Goal: Browse casually: Explore the website without a specific task or goal

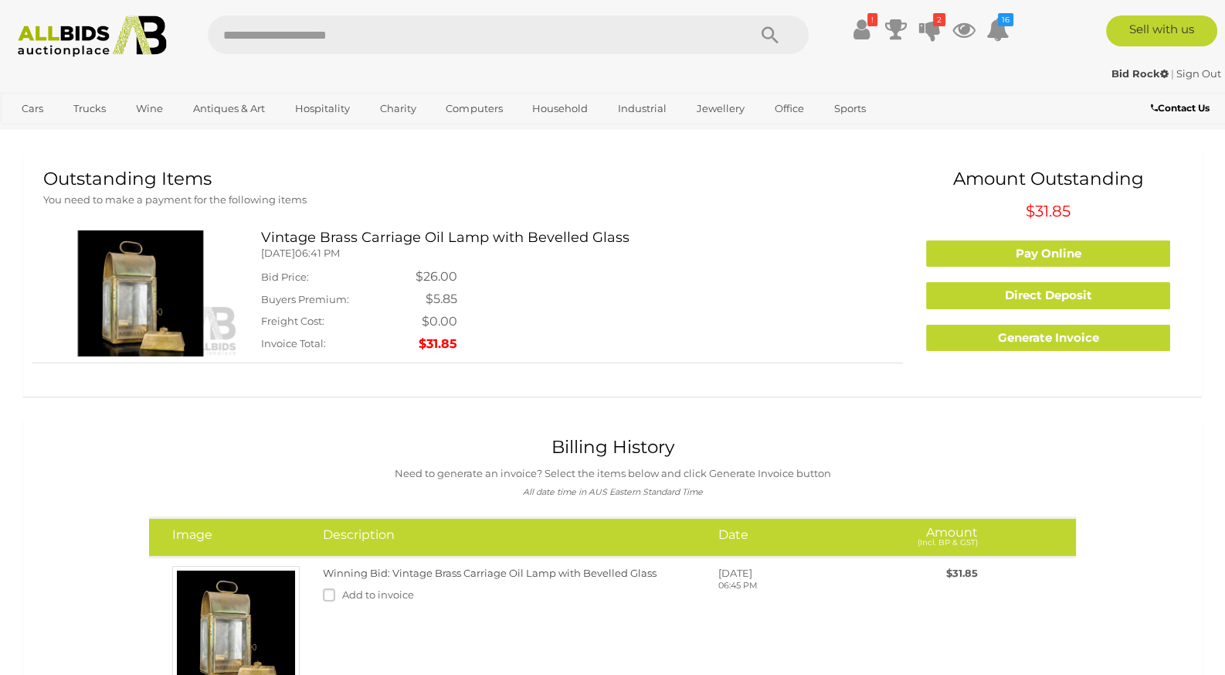
click at [147, 295] on img at bounding box center [140, 292] width 195 height 125
click at [178, 280] on img at bounding box center [140, 292] width 195 height 125
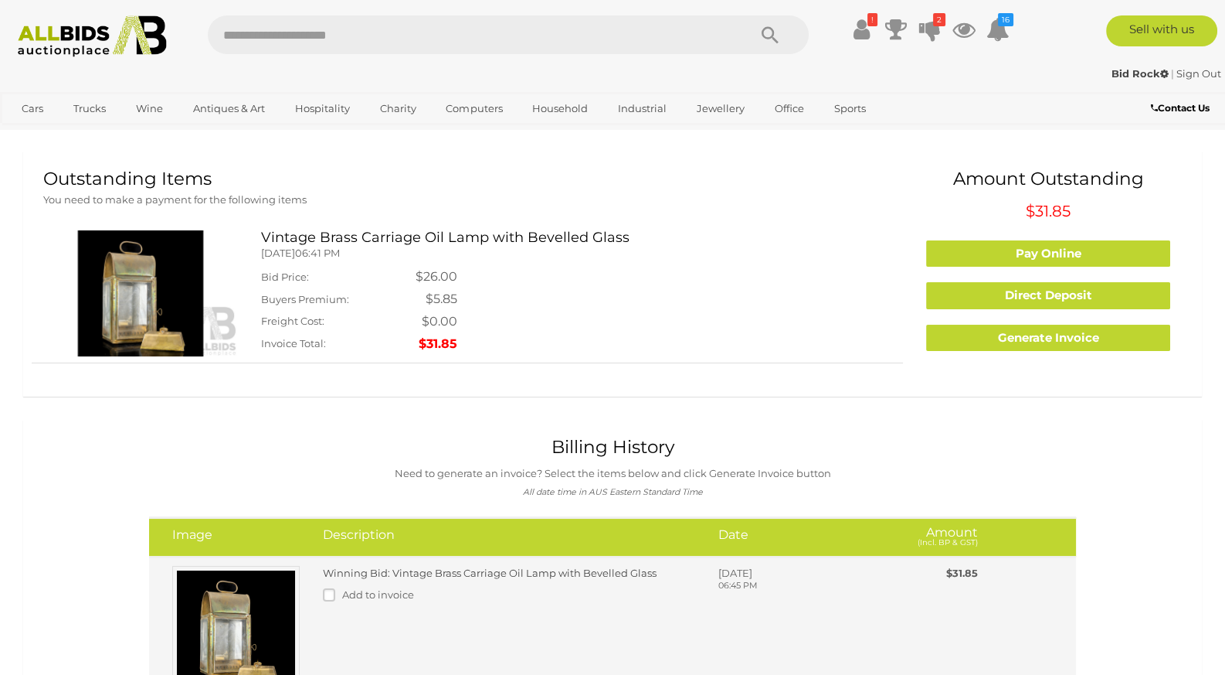
drag, startPoint x: 287, startPoint y: 607, endPoint x: 296, endPoint y: 610, distance: 9.3
click at [296, 610] on img at bounding box center [235, 629] width 127 height 127
click at [245, 579] on img at bounding box center [235, 629] width 127 height 127
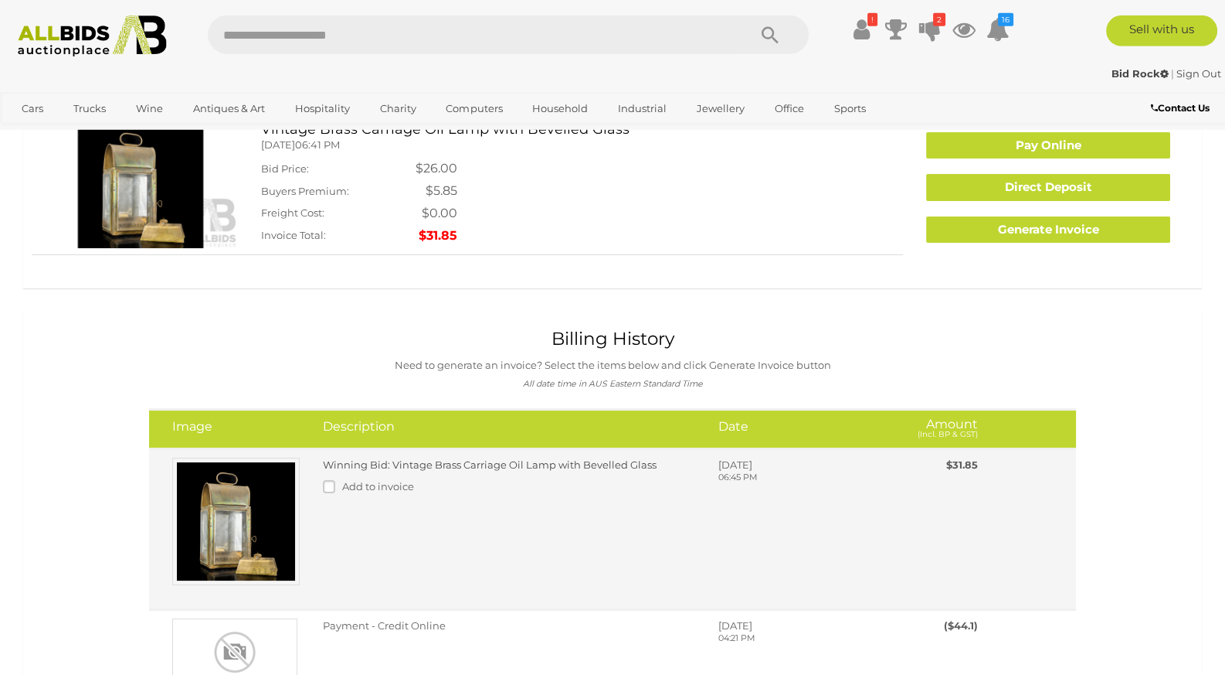
scroll to position [243, 0]
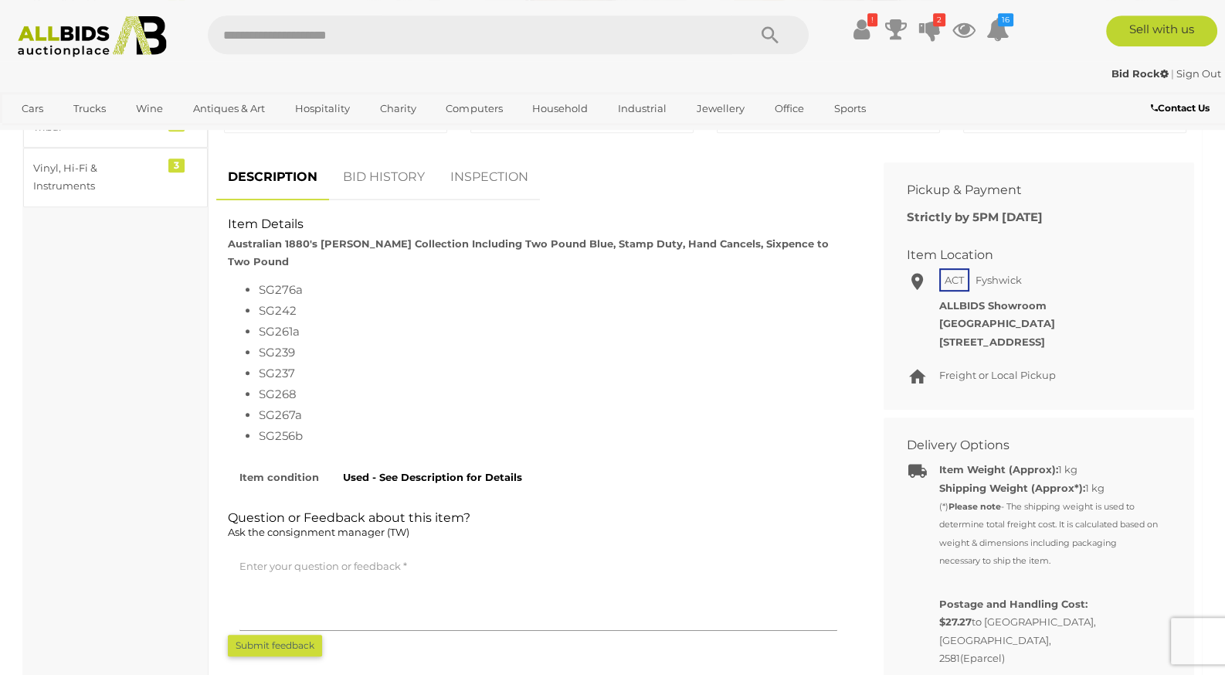
scroll to position [811, 0]
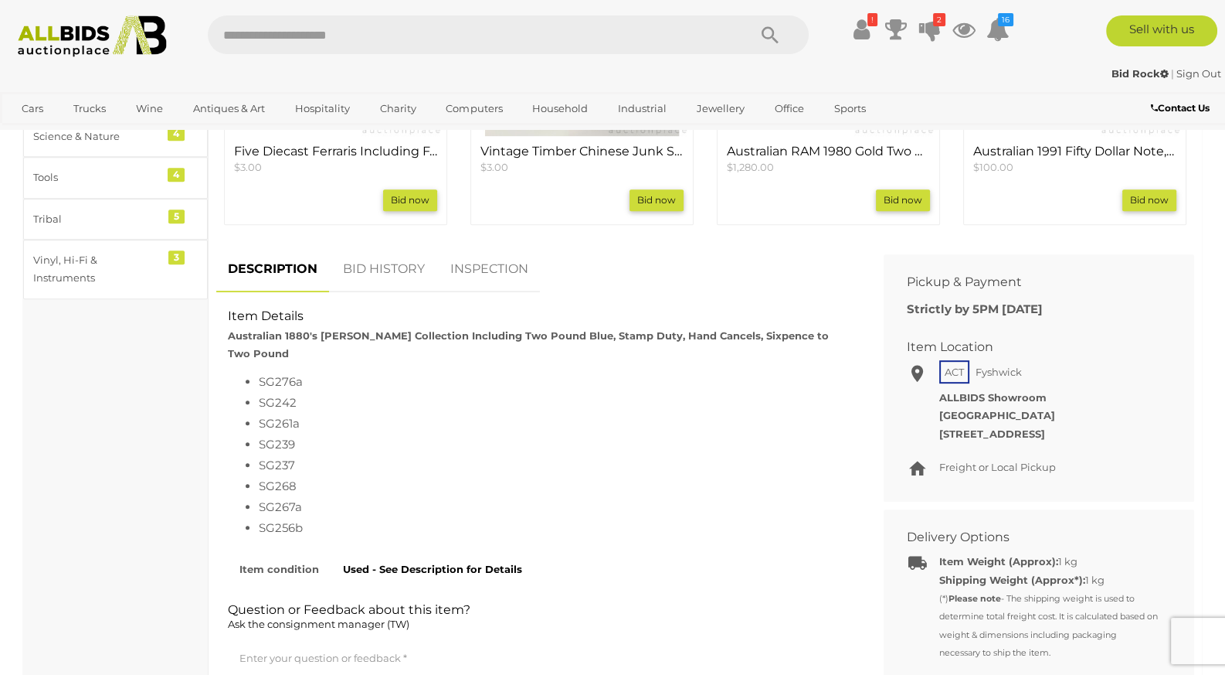
click at [400, 274] on link "BID HISTORY" at bounding box center [383, 269] width 105 height 46
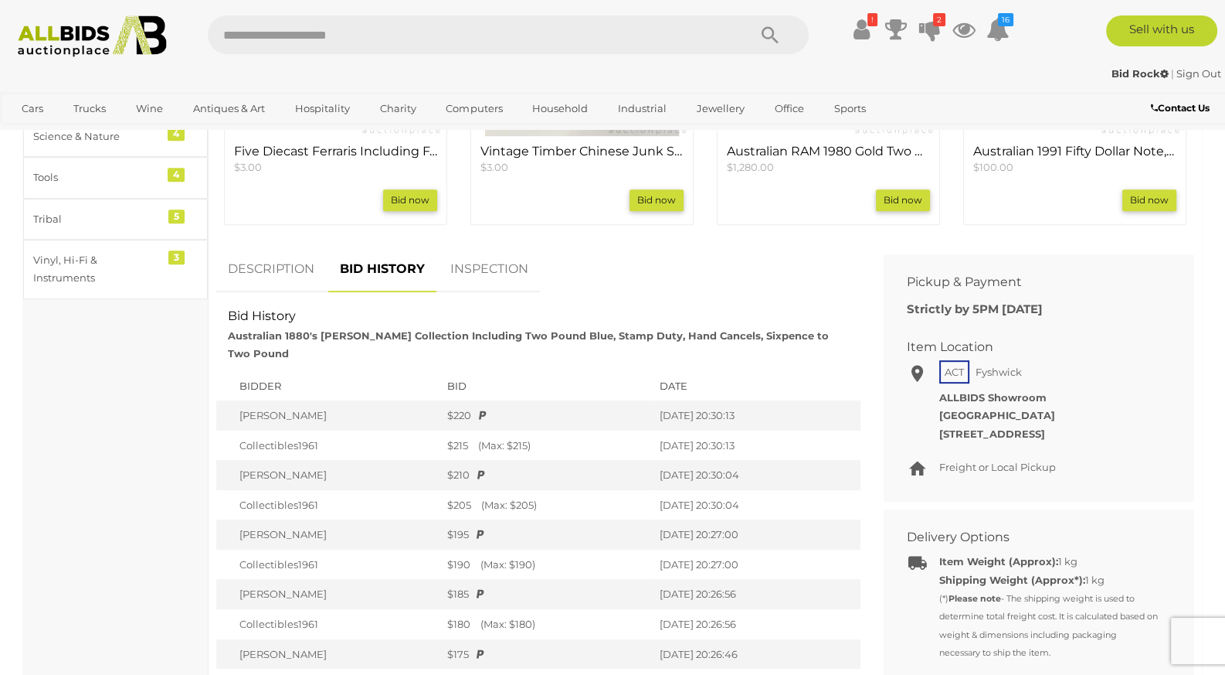
click at [484, 283] on link "INSPECTION" at bounding box center [489, 269] width 101 height 46
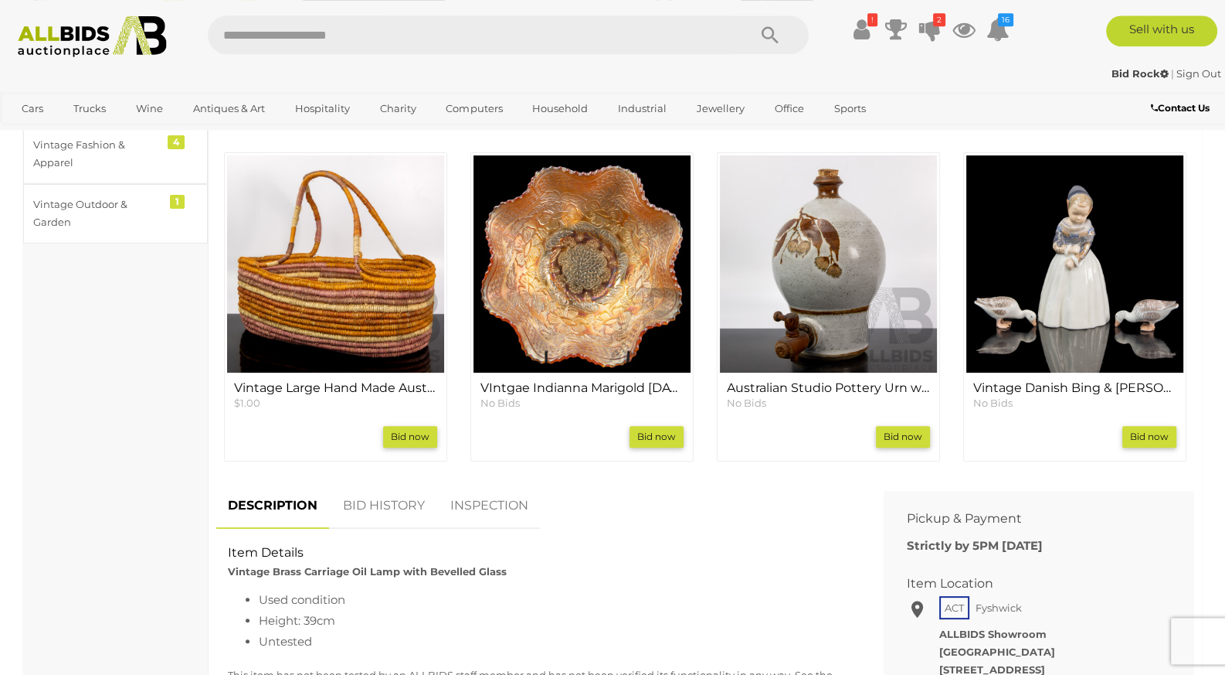
scroll to position [568, 0]
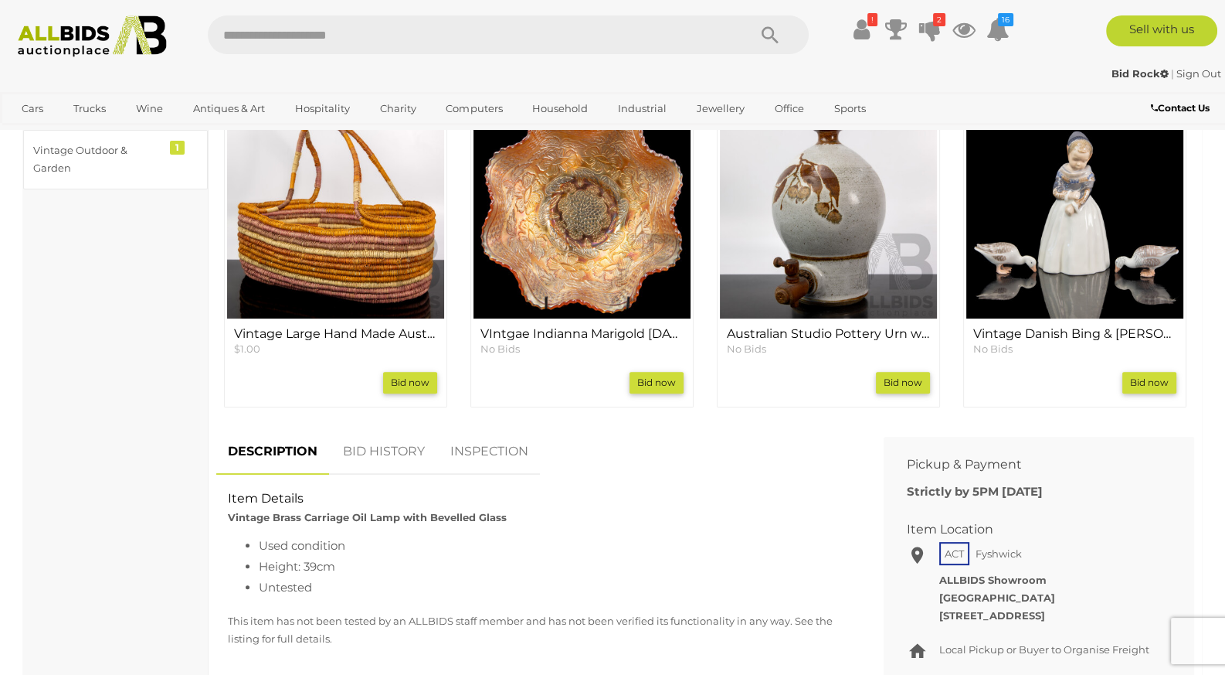
click at [477, 461] on link "INSPECTION" at bounding box center [489, 452] width 101 height 46
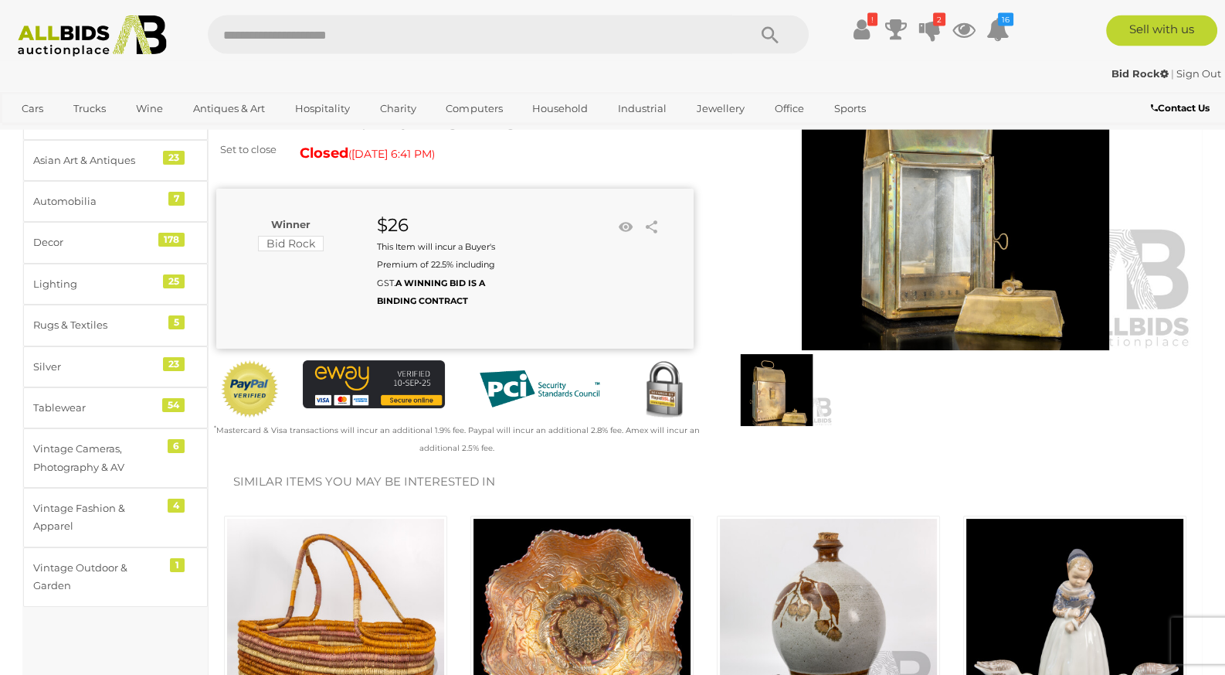
scroll to position [0, 0]
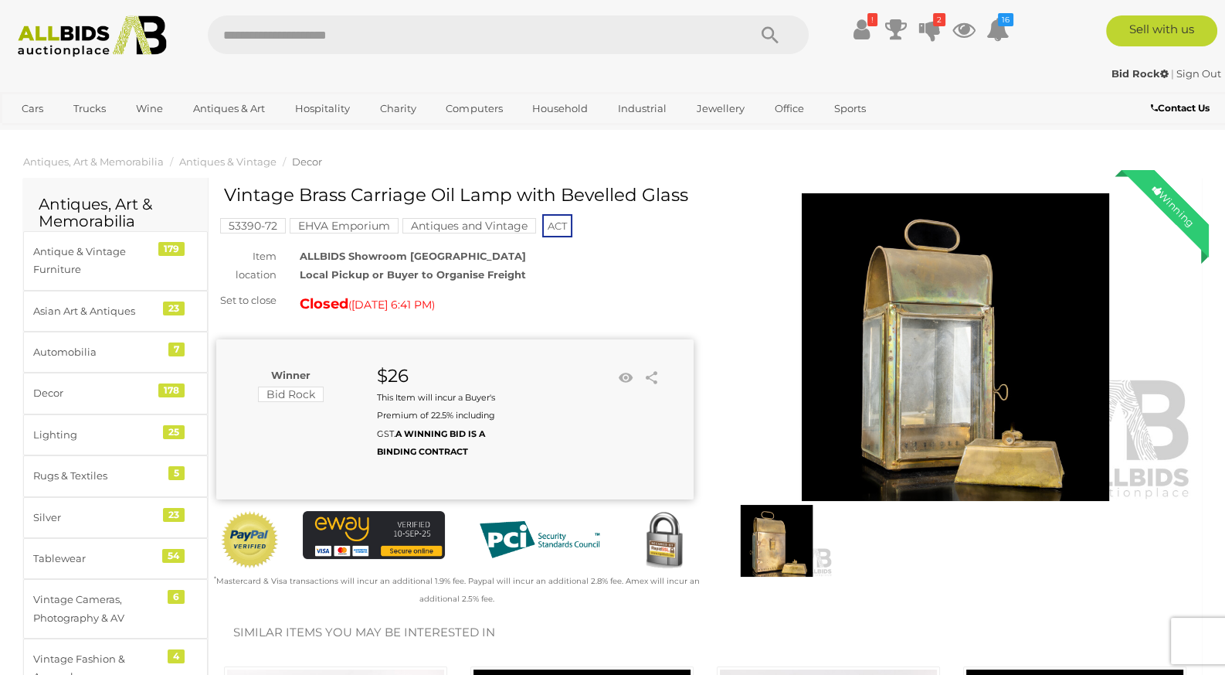
click at [926, 441] on img at bounding box center [956, 347] width 478 height 308
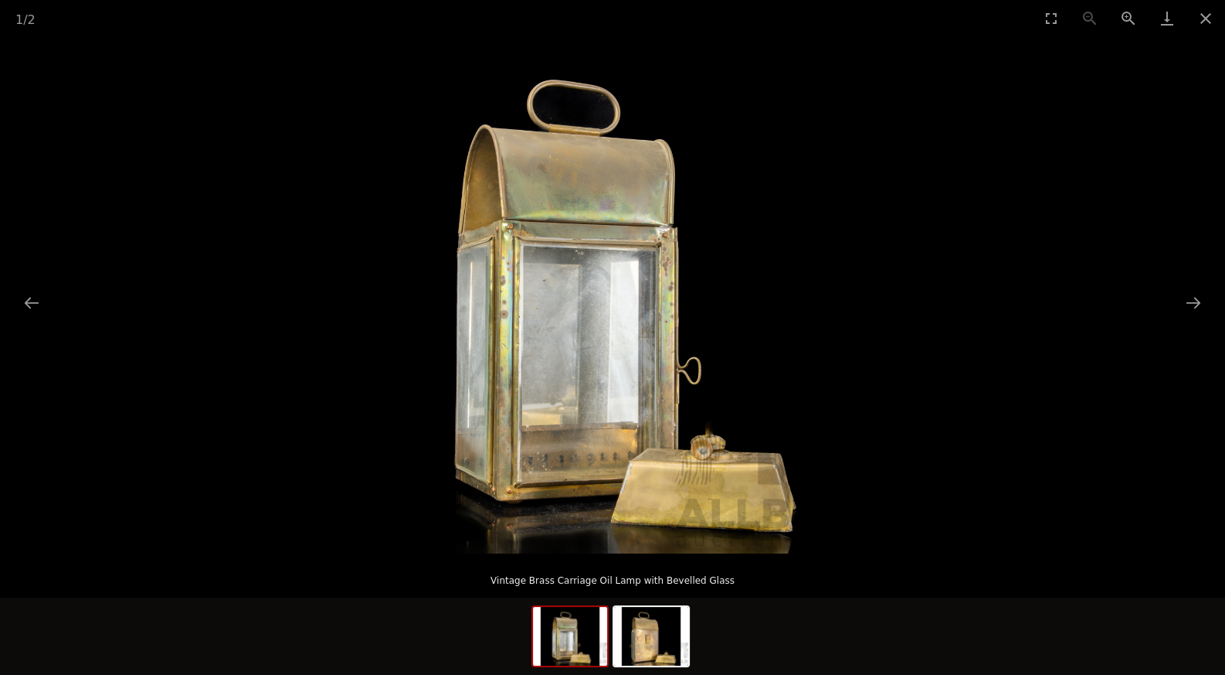
click at [678, 355] on img at bounding box center [613, 294] width 517 height 517
click at [677, 355] on img at bounding box center [613, 294] width 517 height 517
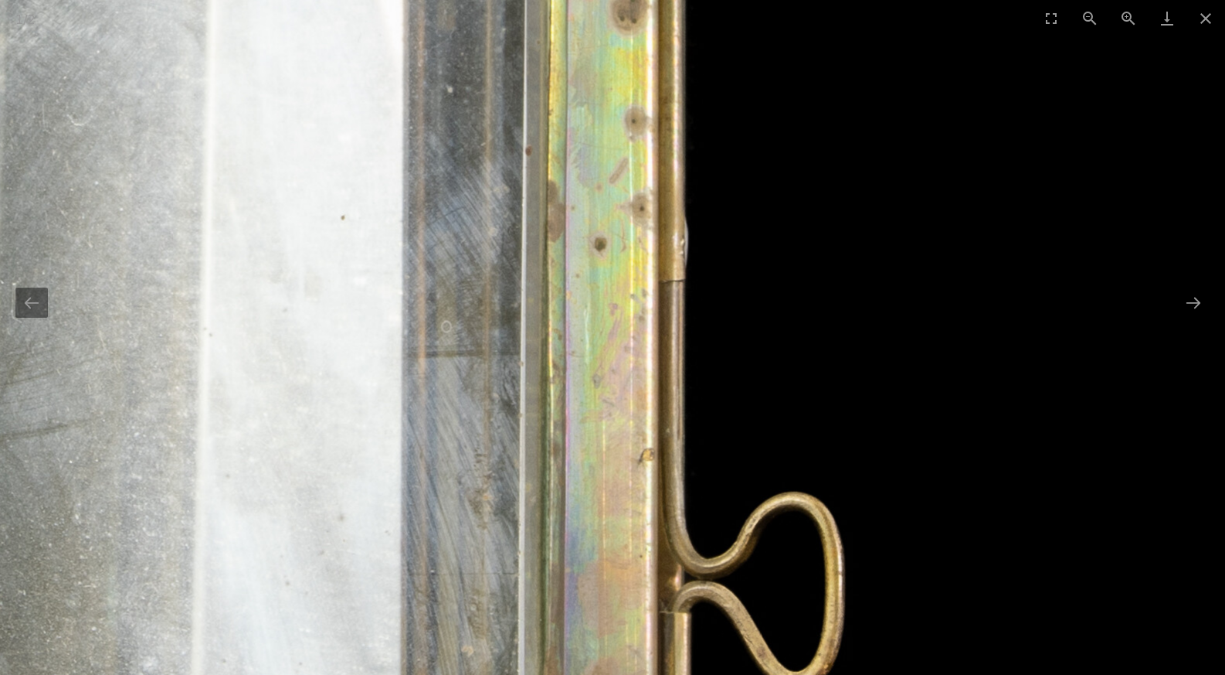
drag, startPoint x: 664, startPoint y: 348, endPoint x: 736, endPoint y: 501, distance: 169.7
click at [732, 485] on img at bounding box center [223, 56] width 3637 height 3637
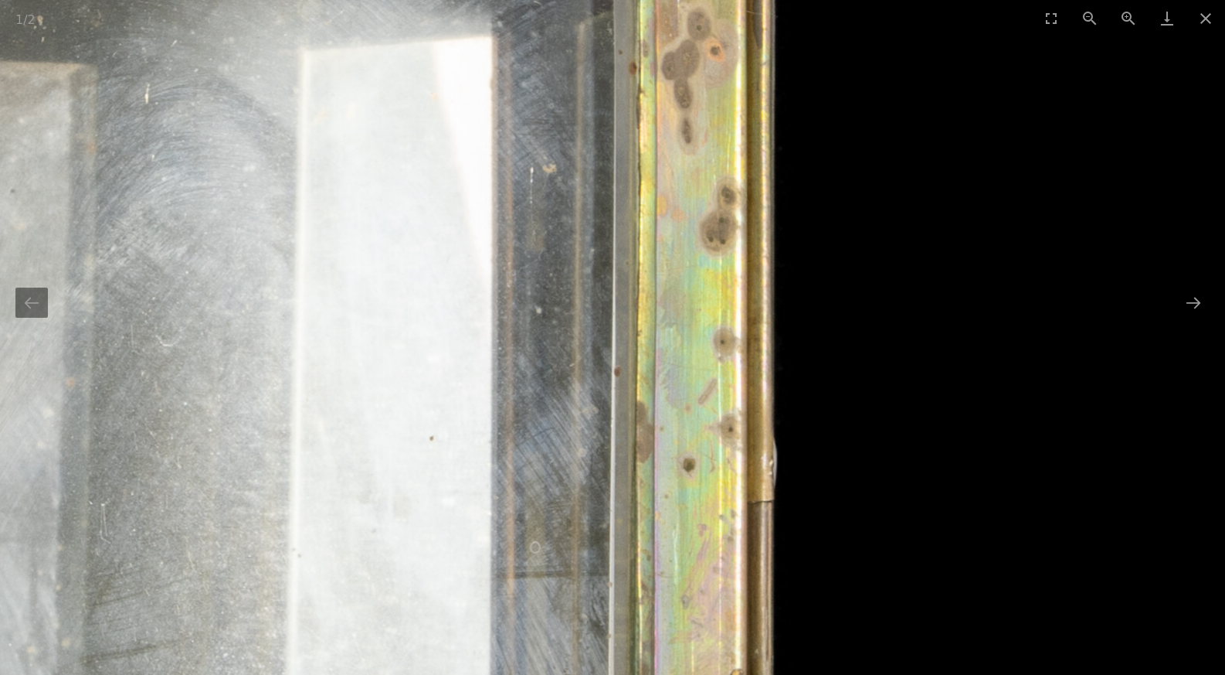
drag, startPoint x: 659, startPoint y: 347, endPoint x: 712, endPoint y: 481, distance: 144.6
click at [710, 478] on img at bounding box center [312, 277] width 3637 height 3637
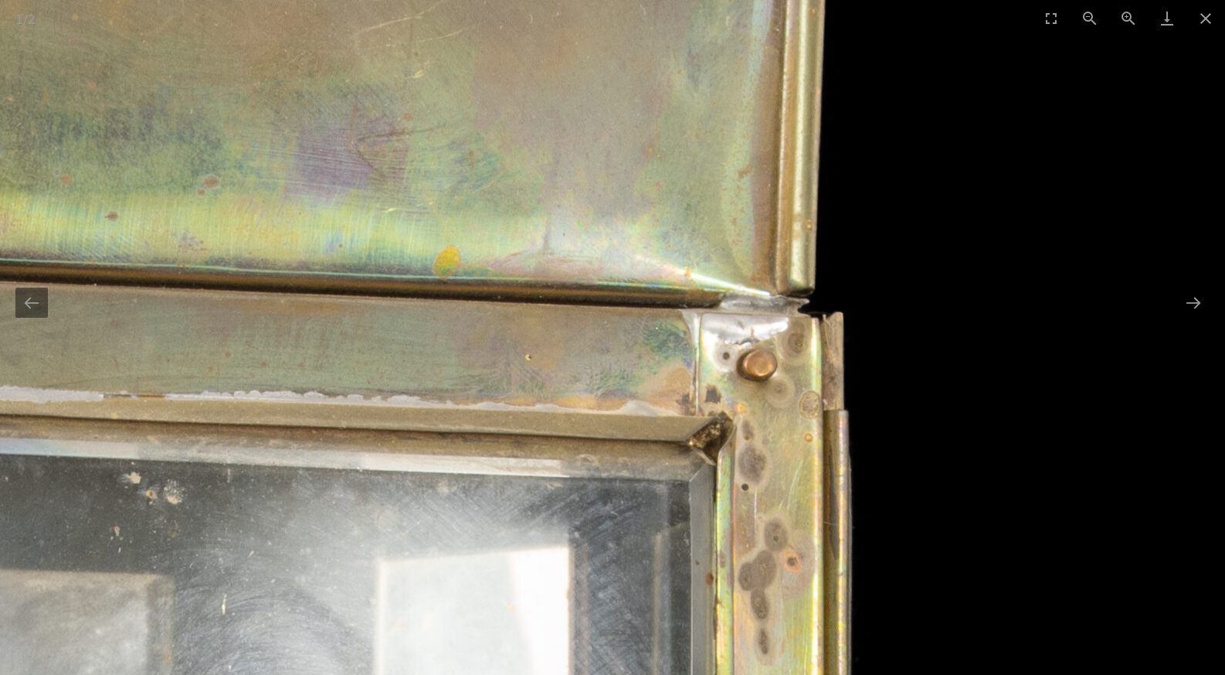
drag, startPoint x: 647, startPoint y: 465, endPoint x: 789, endPoint y: 475, distance: 141.8
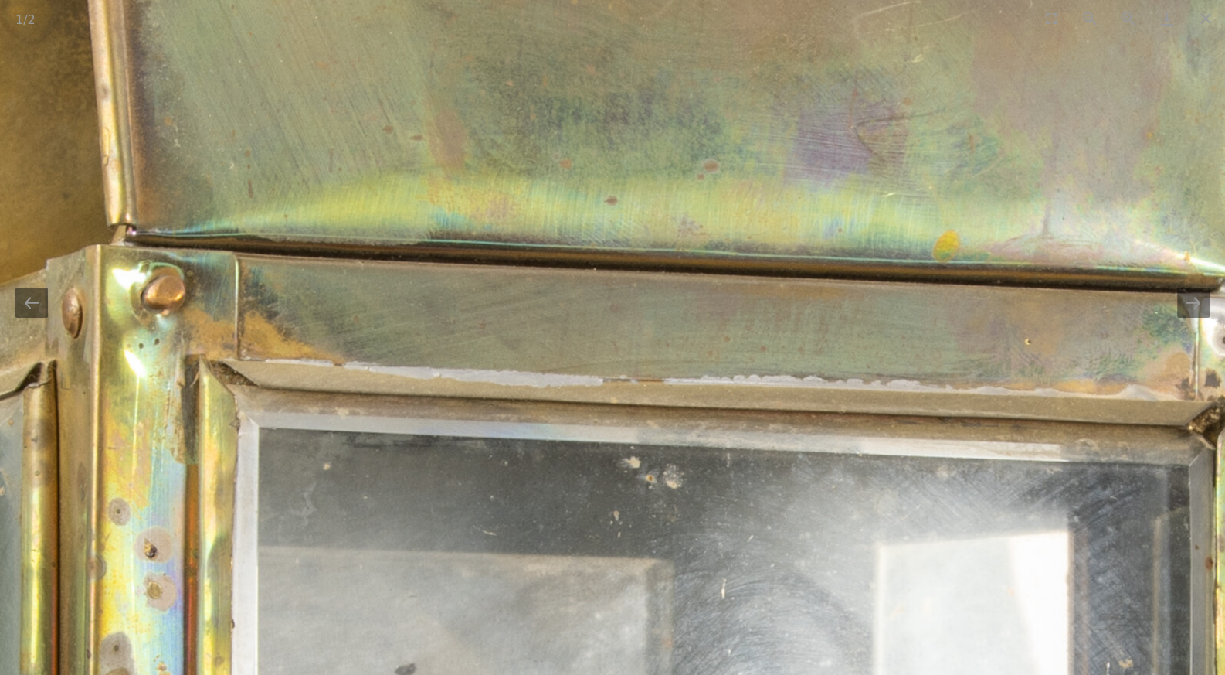
drag, startPoint x: 635, startPoint y: 439, endPoint x: 715, endPoint y: 378, distance: 100.3
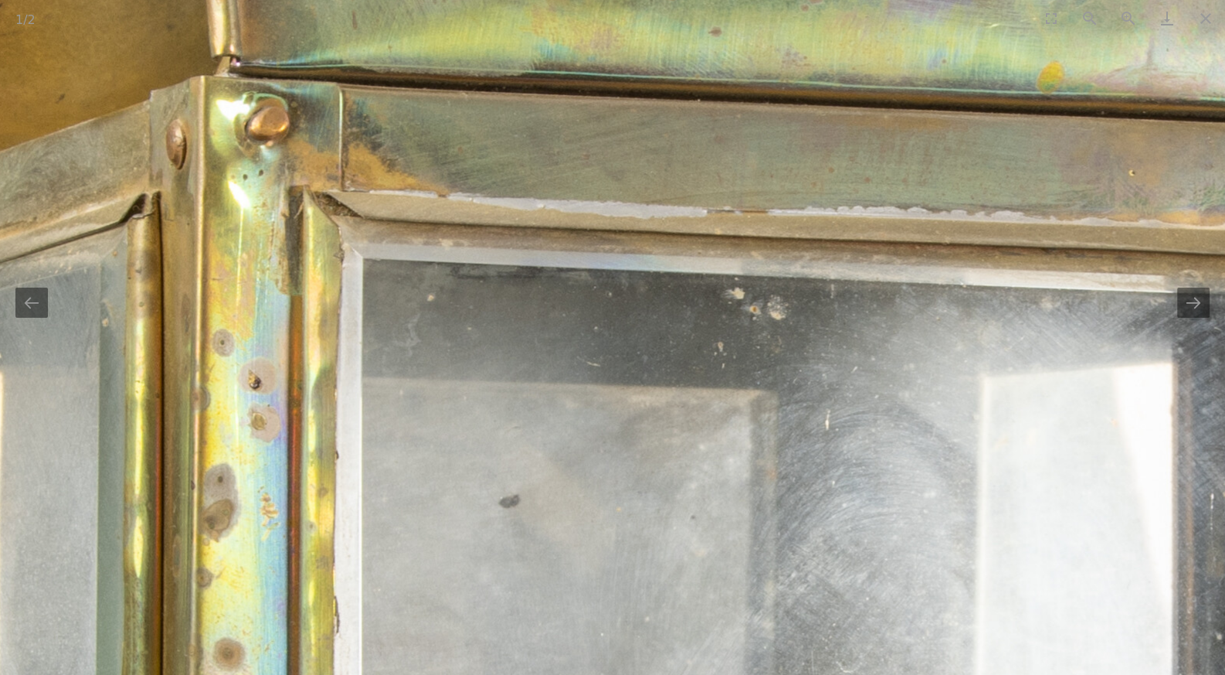
drag, startPoint x: 613, startPoint y: 450, endPoint x: 644, endPoint y: 308, distance: 146.2
click at [638, 327] on img at bounding box center [993, 603] width 3637 height 3637
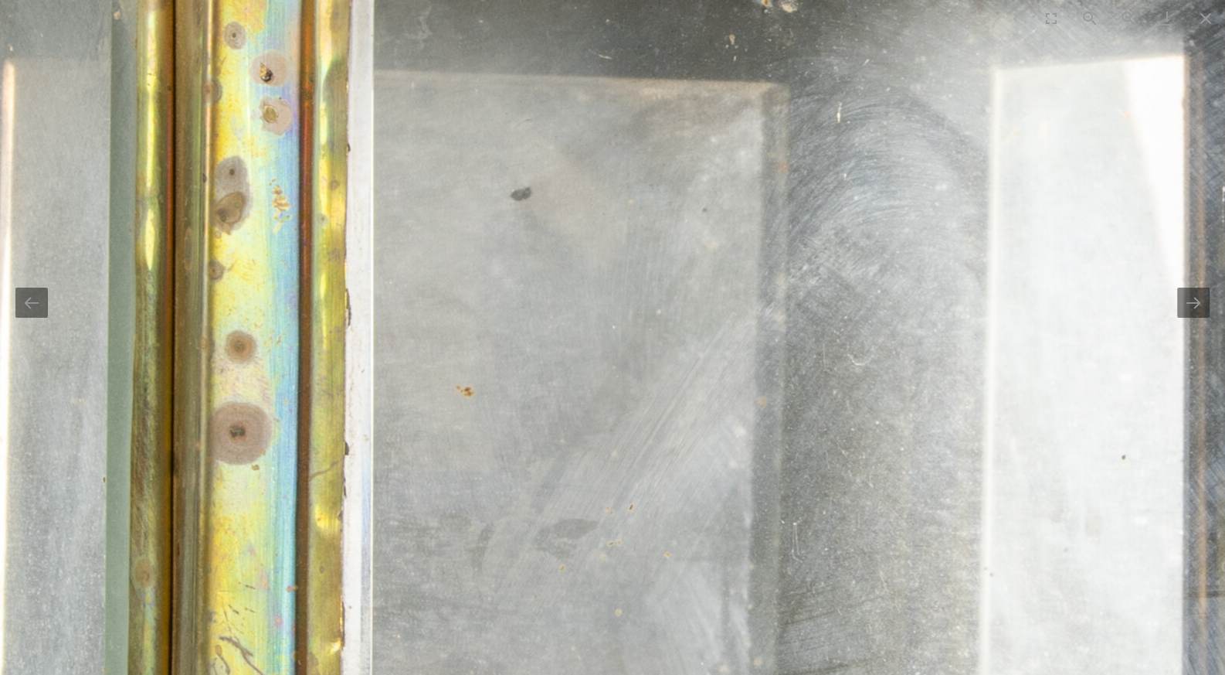
drag, startPoint x: 647, startPoint y: 427, endPoint x: 637, endPoint y: 319, distance: 108.6
click at [637, 319] on img at bounding box center [1004, 296] width 3637 height 3637
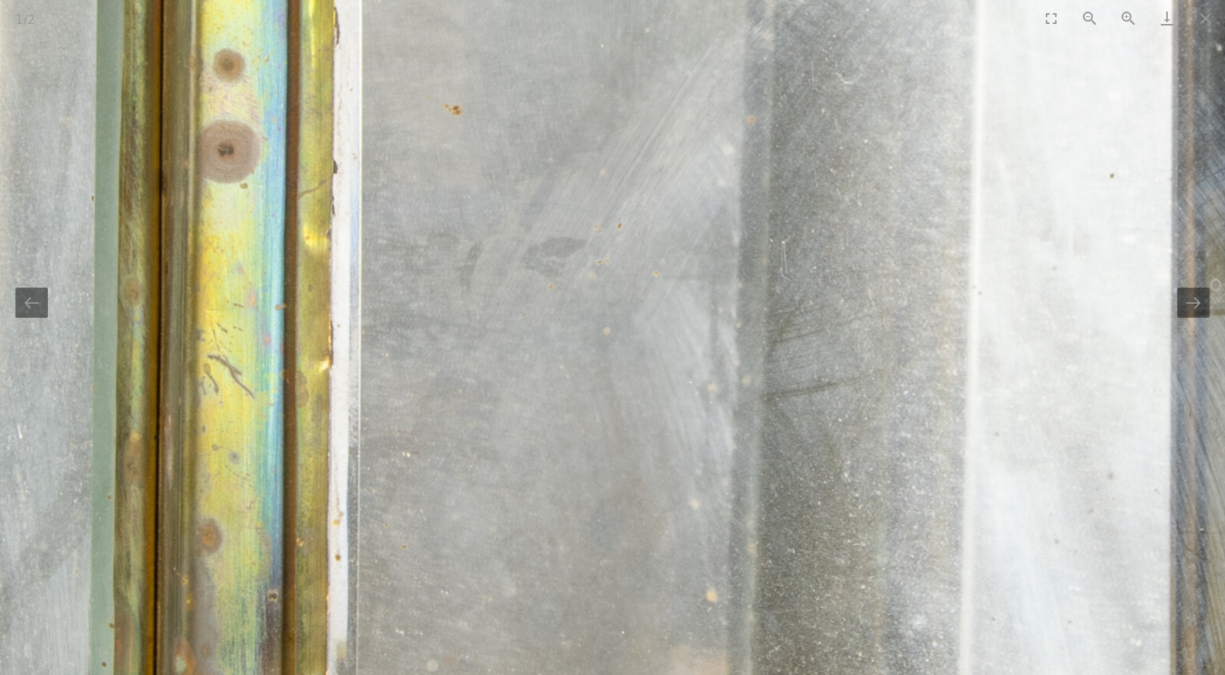
drag, startPoint x: 681, startPoint y: 542, endPoint x: 647, endPoint y: 349, distance: 195.2
click at [658, 384] on img at bounding box center [993, 15] width 3637 height 3637
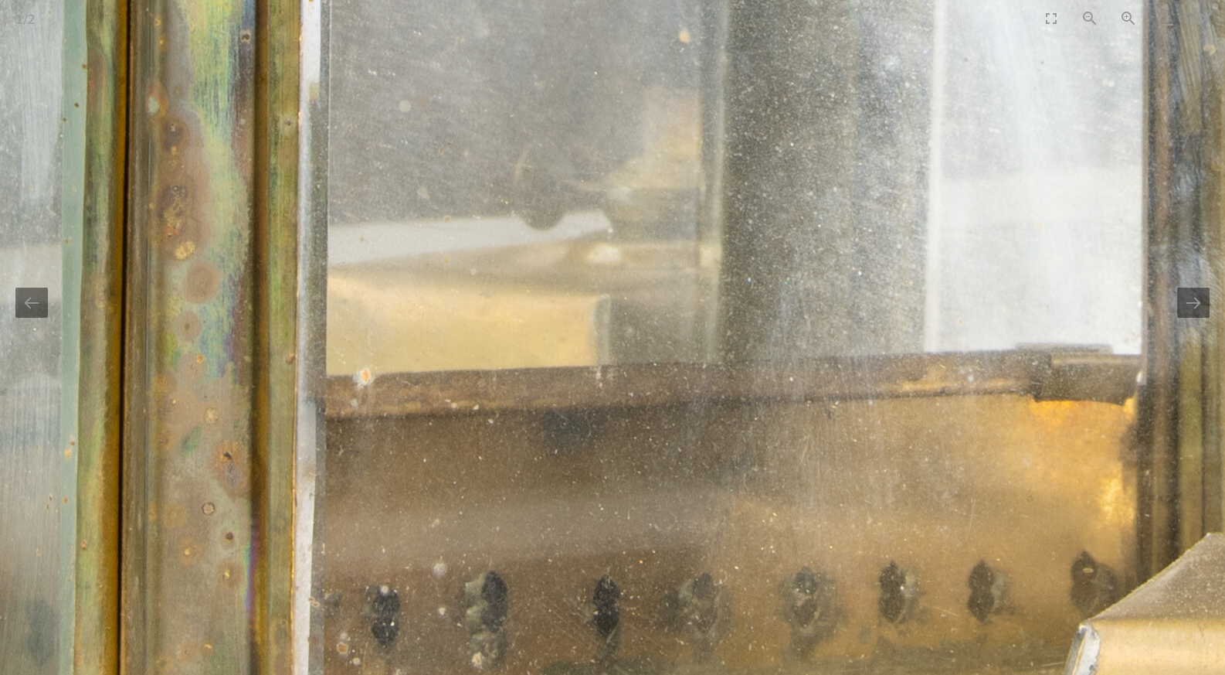
drag, startPoint x: 687, startPoint y: 510, endPoint x: 636, endPoint y: 310, distance: 206.5
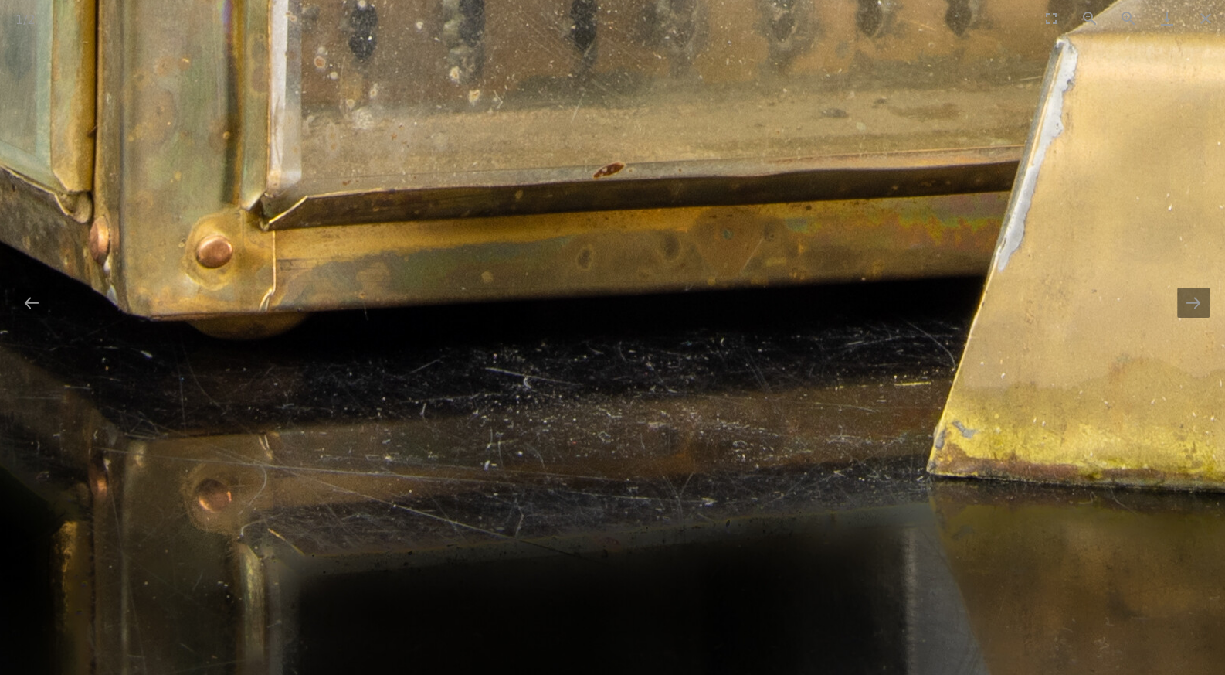
drag, startPoint x: 664, startPoint y: 345, endPoint x: 693, endPoint y: 437, distance: 96.3
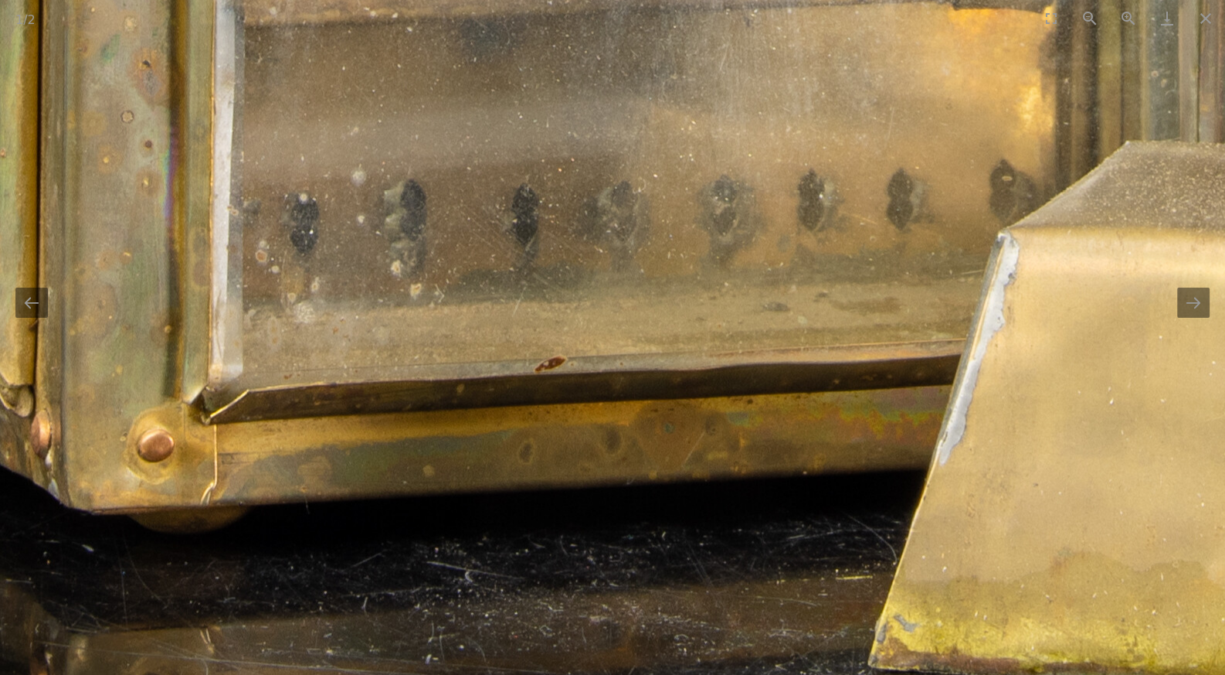
drag, startPoint x: 734, startPoint y: 382, endPoint x: 506, endPoint y: 485, distance: 250.0
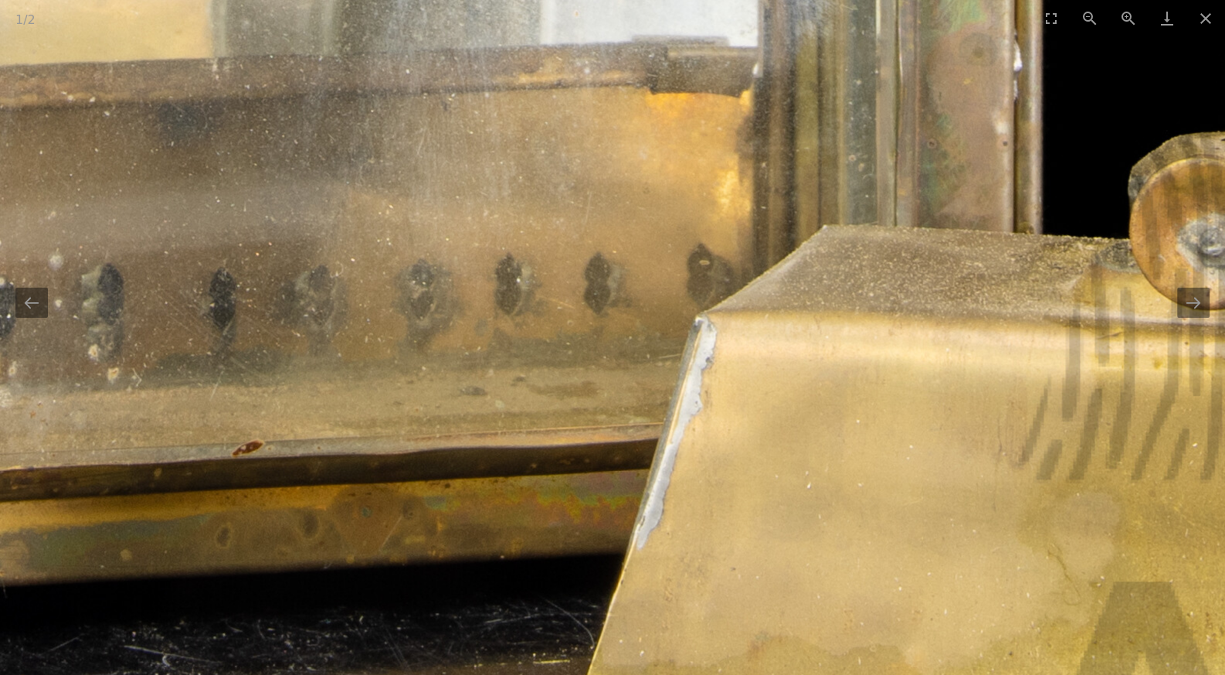
drag, startPoint x: 744, startPoint y: 468, endPoint x: 644, endPoint y: 423, distance: 110.3
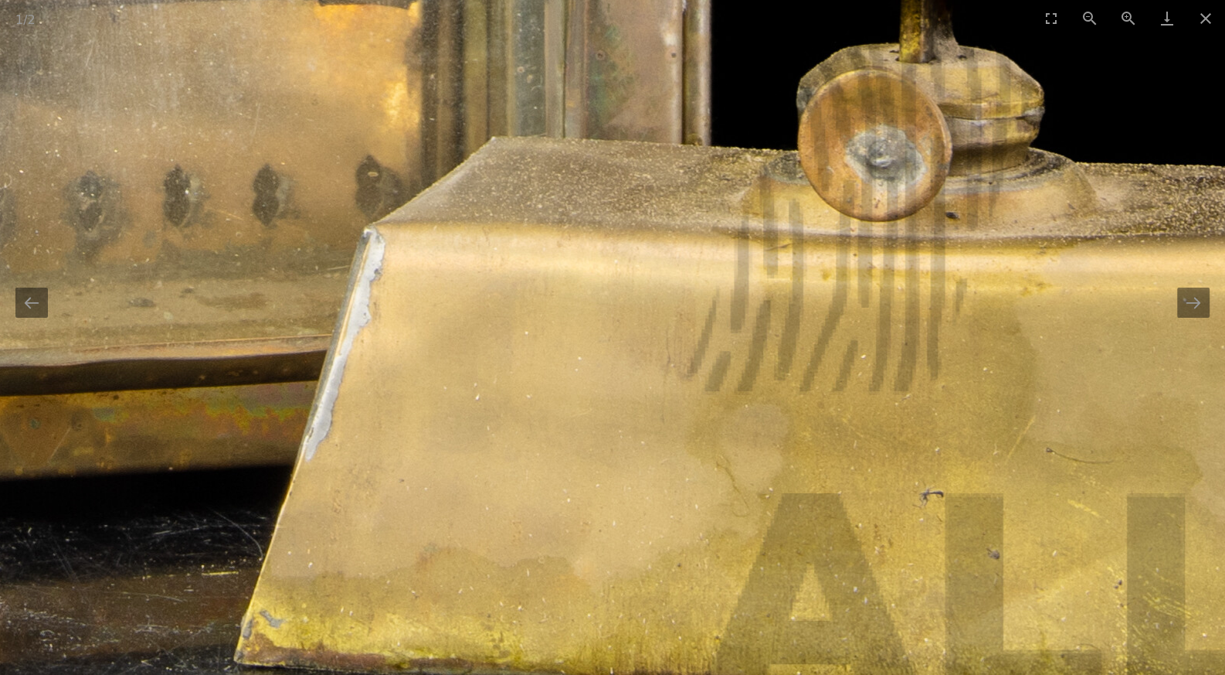
drag, startPoint x: 760, startPoint y: 432, endPoint x: 501, endPoint y: 371, distance: 265.9
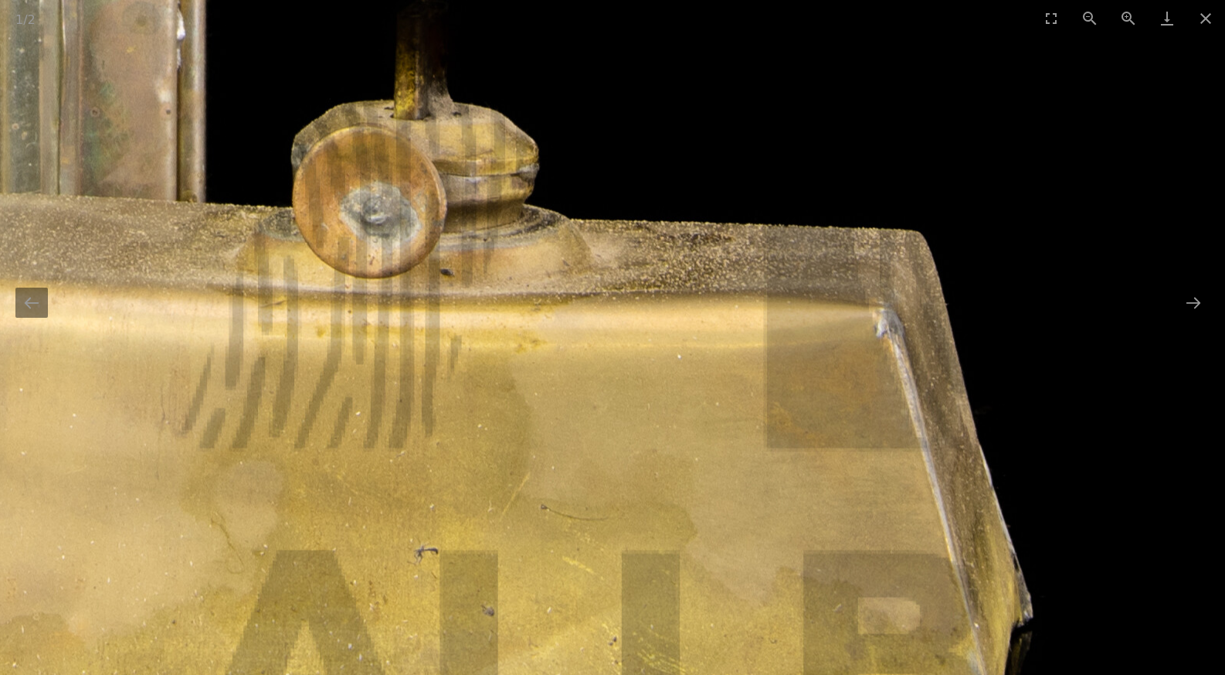
drag, startPoint x: 505, startPoint y: 352, endPoint x: 535, endPoint y: 447, distance: 99.9
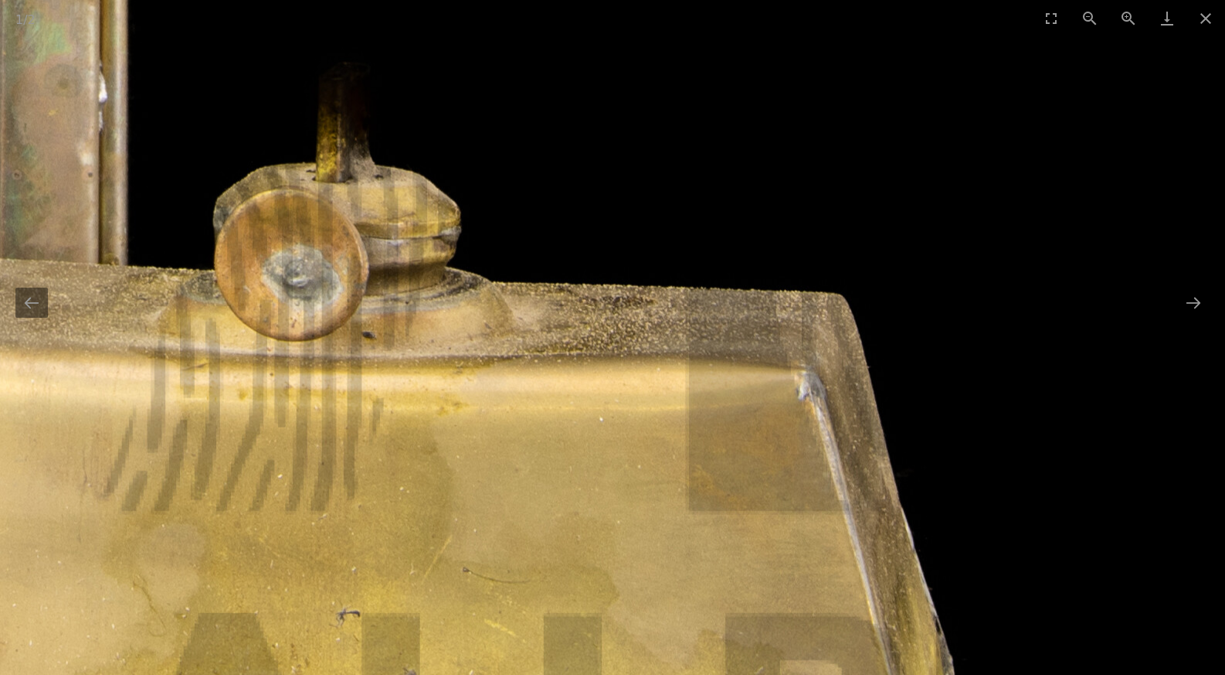
drag, startPoint x: 596, startPoint y: 437, endPoint x: 414, endPoint y: 395, distance: 186.5
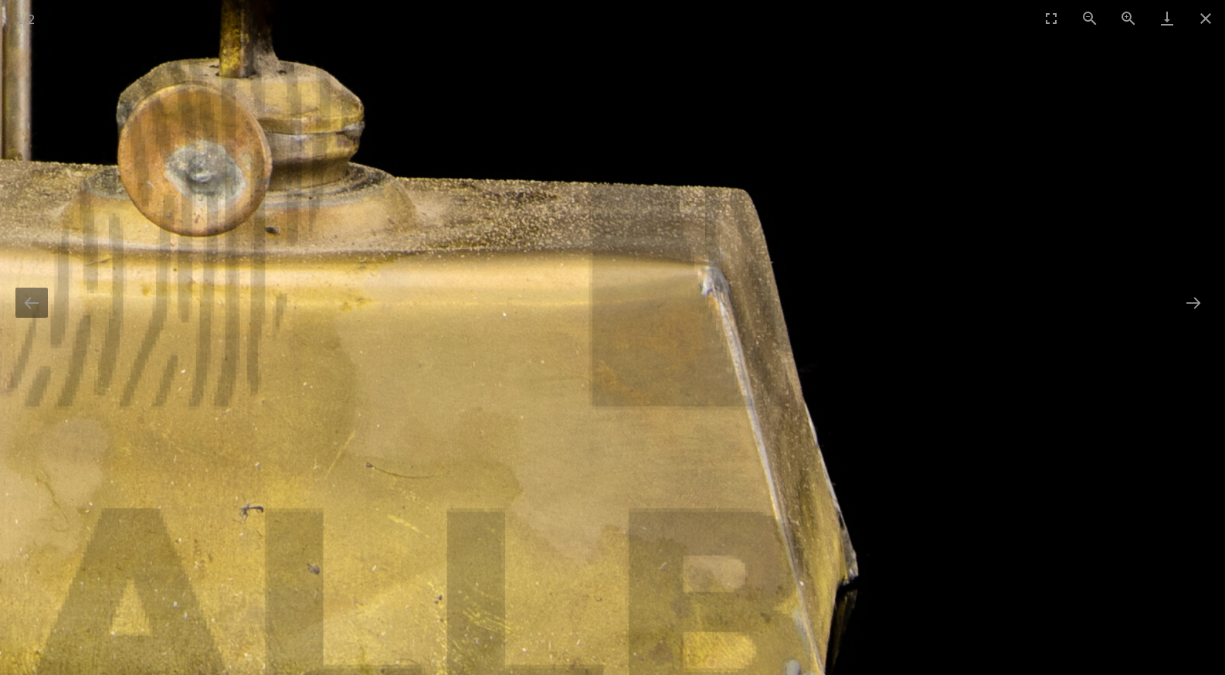
drag, startPoint x: 498, startPoint y: 456, endPoint x: 508, endPoint y: 346, distance: 110.2
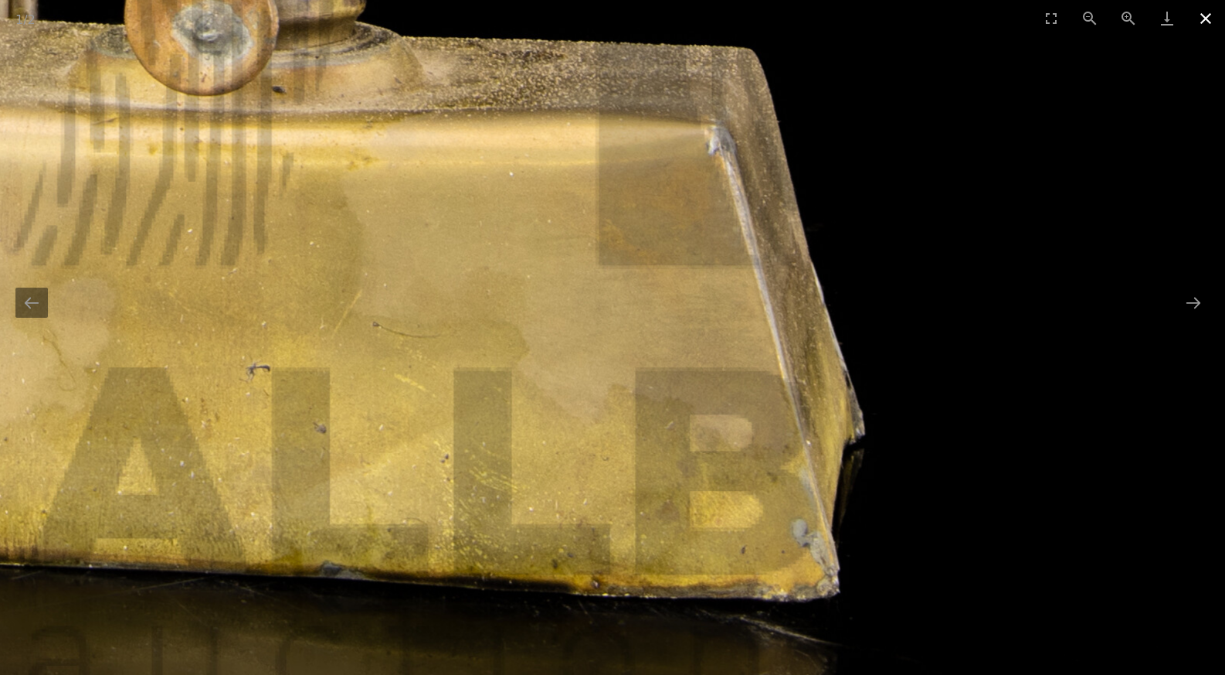
click at [1200, 25] on button "Close gallery" at bounding box center [1206, 18] width 39 height 36
